Goal: Connect with others: Establish contact or relationships with other users

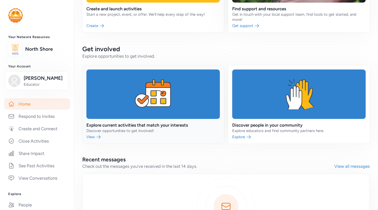
scroll to position [85, 0]
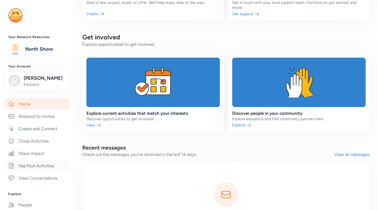
click at [43, 160] on link "See Past Activities" at bounding box center [37, 165] width 66 height 11
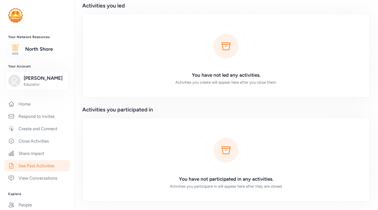
scroll to position [24, 0]
click at [32, 103] on link "Home" at bounding box center [37, 103] width 66 height 11
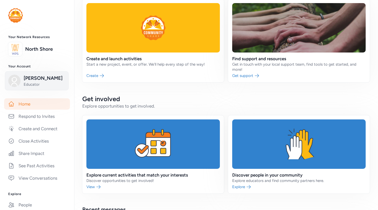
click at [34, 82] on span "Educator" at bounding box center [45, 84] width 42 height 5
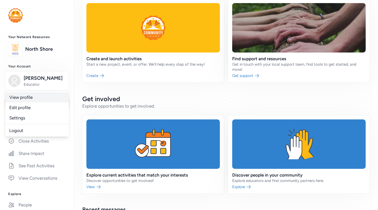
click at [39, 97] on link "View profile" at bounding box center [37, 97] width 64 height 10
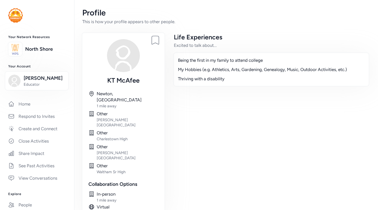
click at [110, 191] on div "In-person" at bounding box center [128, 194] width 62 height 6
click at [125, 63] on img at bounding box center [123, 55] width 33 height 33
click at [215, 66] on div "My Hobbies (e.g. Athletics, Arts, Gardening, Genealogy, Music, Outdoor Activiti…" at bounding box center [271, 69] width 187 height 6
click at [27, 208] on link "People" at bounding box center [37, 204] width 66 height 11
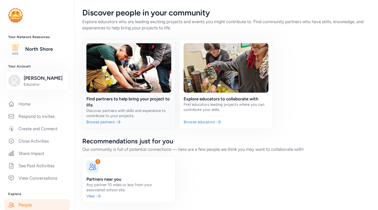
click at [112, 121] on link at bounding box center [128, 83] width 93 height 89
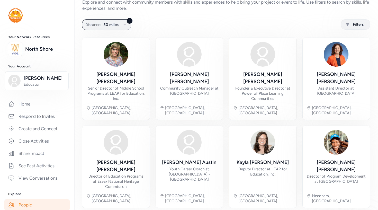
scroll to position [19, 0]
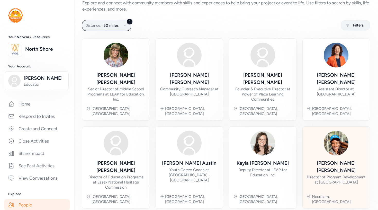
click at [340, 142] on div at bounding box center [335, 143] width 25 height 25
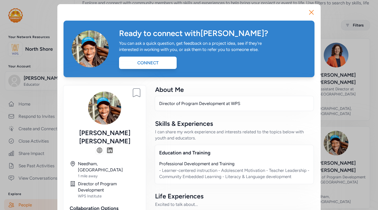
click at [102, 119] on img at bounding box center [104, 107] width 33 height 33
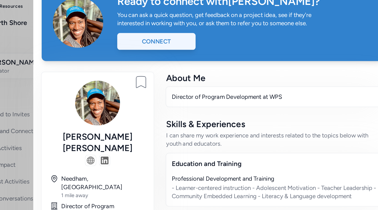
click at [125, 57] on div "Connect" at bounding box center [148, 63] width 58 height 12
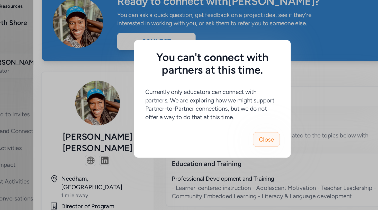
click at [223, 132] on span "Close" at bounding box center [228, 135] width 11 height 6
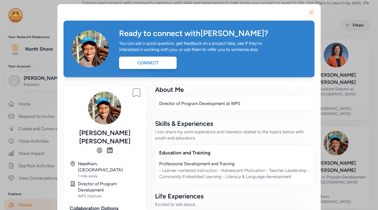
click at [314, 13] on icon "button" at bounding box center [311, 12] width 8 height 8
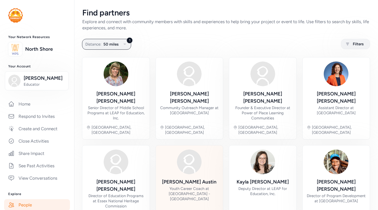
click at [191, 178] on div "[PERSON_NAME]" at bounding box center [189, 181] width 54 height 7
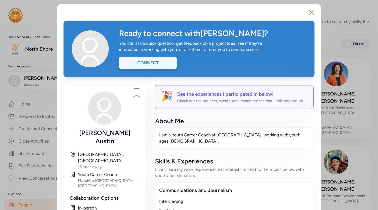
click at [152, 67] on div "Connect" at bounding box center [148, 63] width 58 height 12
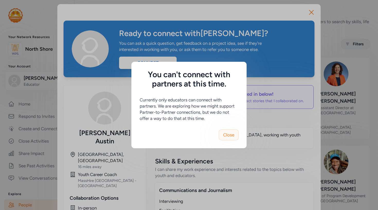
click at [231, 137] on span "Close" at bounding box center [228, 135] width 11 height 6
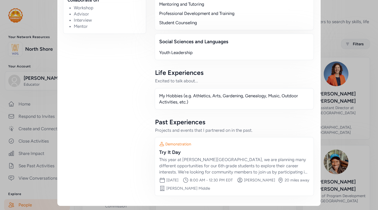
scroll to position [254, 0]
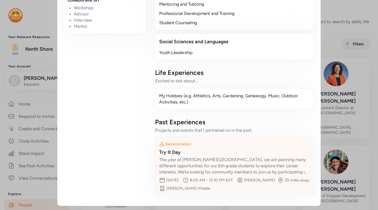
click at [177, 151] on div "Try It Day" at bounding box center [234, 152] width 150 height 7
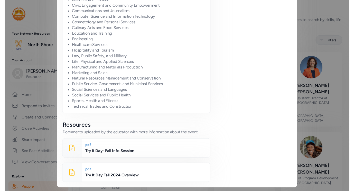
scroll to position [449, 0]
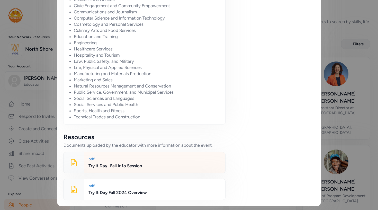
click at [136, 164] on div "Try it Day- Fall Info Session" at bounding box center [154, 165] width 133 height 6
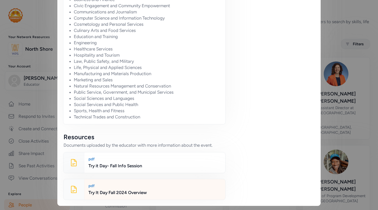
click at [135, 191] on div "Try It Day Fall 2024 Overview" at bounding box center [154, 192] width 133 height 6
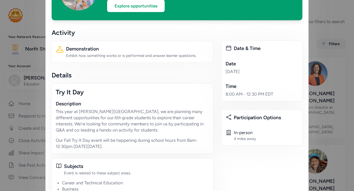
scroll to position [15, 0]
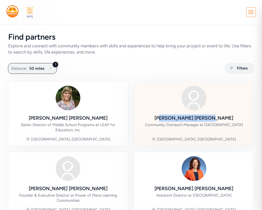
click at [184, 121] on div "[PERSON_NAME]" at bounding box center [194, 117] width 79 height 7
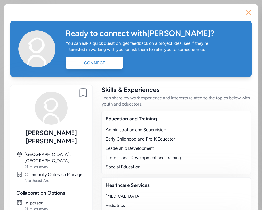
click at [248, 12] on icon "button" at bounding box center [249, 12] width 8 height 8
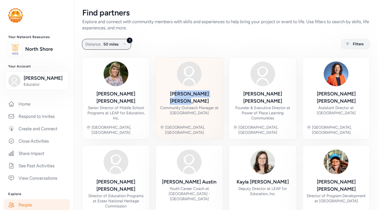
click at [188, 77] on img at bounding box center [189, 73] width 25 height 25
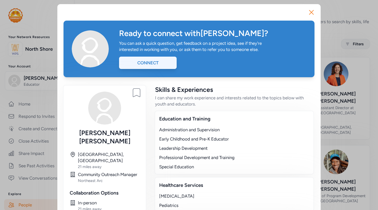
click at [152, 62] on div "Connect" at bounding box center [148, 63] width 58 height 12
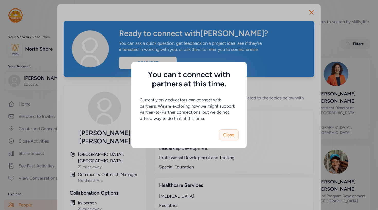
click at [224, 137] on span "Close" at bounding box center [228, 135] width 11 height 6
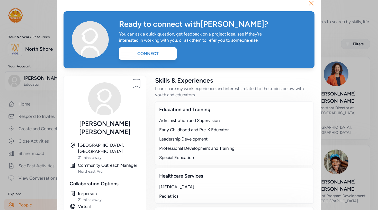
scroll to position [18, 0]
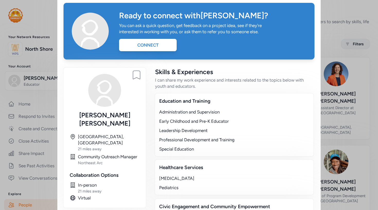
click at [339, 140] on div "Close Ready to connect with [PERSON_NAME] ? You can ask a quick question, get f…" at bounding box center [189, 139] width 378 height 314
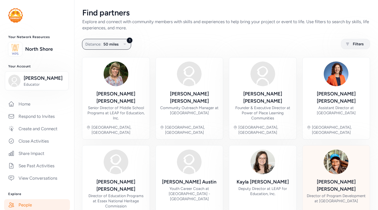
click at [340, 150] on img at bounding box center [335, 161] width 25 height 25
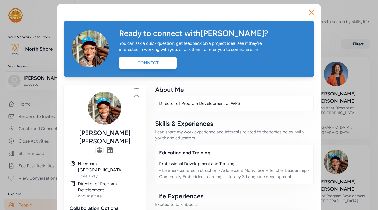
click at [353, 116] on div "Close Ready to connect with [PERSON_NAME] ? You can ask a quick question, get f…" at bounding box center [189, 160] width 378 height 321
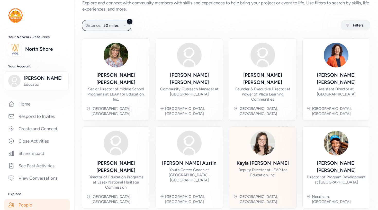
click at [242, 159] on div "[PERSON_NAME] Deputy Director at LEAP for Education, Inc." at bounding box center [262, 174] width 59 height 30
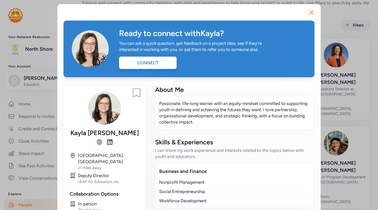
click at [329, 108] on div "Close Ready to connect with [PERSON_NAME] ? You can ask a quick question, get f…" at bounding box center [189, 191] width 378 height 382
